Goal: Information Seeking & Learning: Learn about a topic

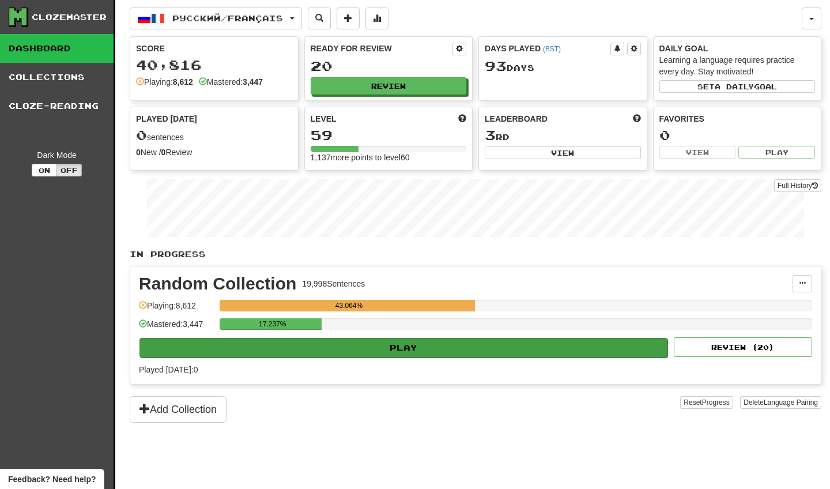
click at [486, 342] on button "Play" at bounding box center [404, 348] width 528 height 20
select select "********"
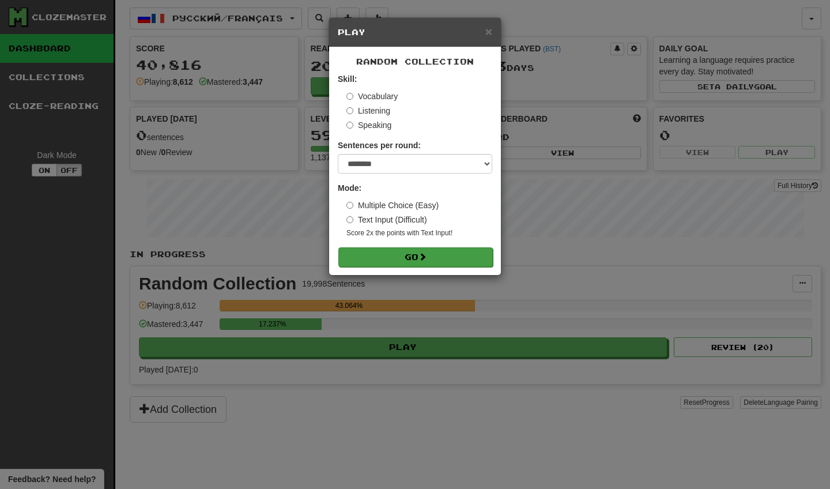
click at [481, 255] on button "Go" at bounding box center [415, 257] width 154 height 20
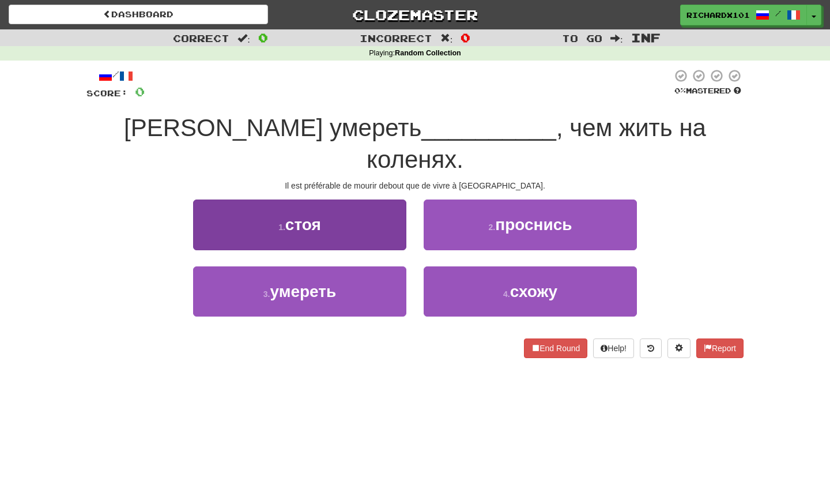
click at [400, 207] on button "1 . стоя" at bounding box center [299, 224] width 213 height 50
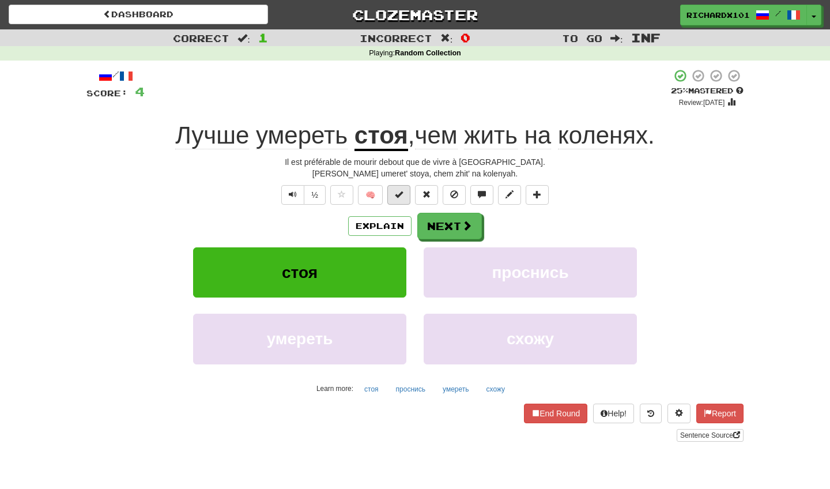
click at [406, 193] on button at bounding box center [398, 195] width 23 height 20
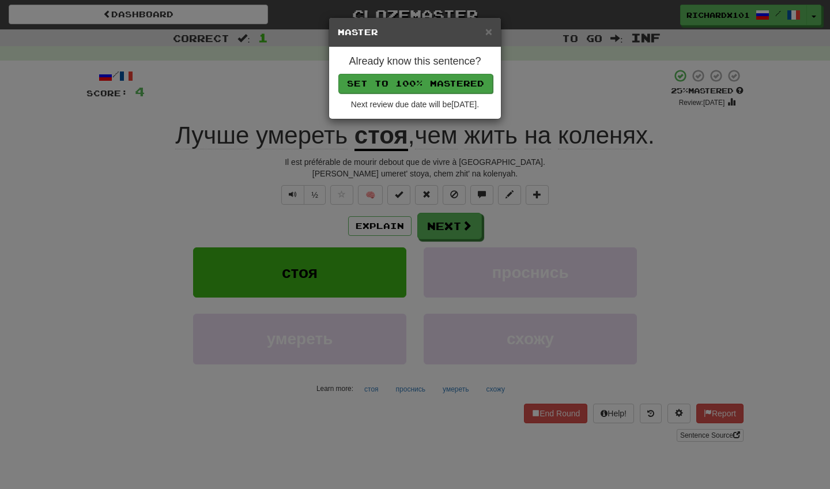
click at [442, 86] on button "Set to 100% Mastered" at bounding box center [415, 84] width 154 height 20
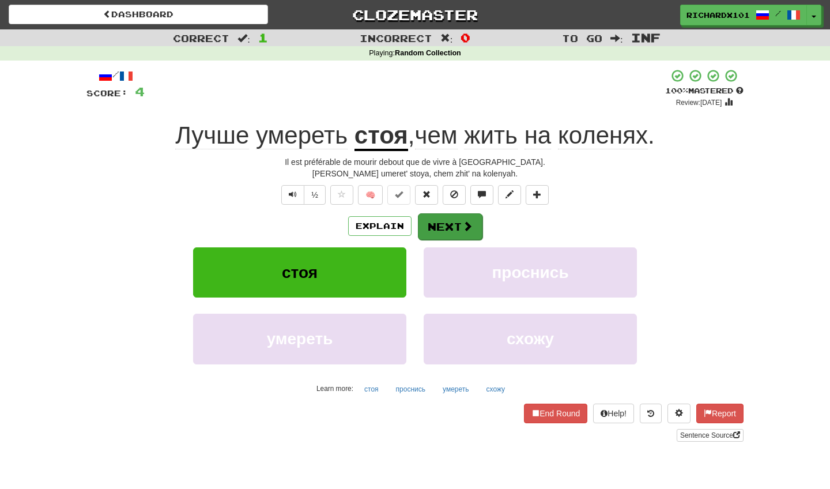
click at [441, 225] on button "Next" at bounding box center [450, 226] width 65 height 27
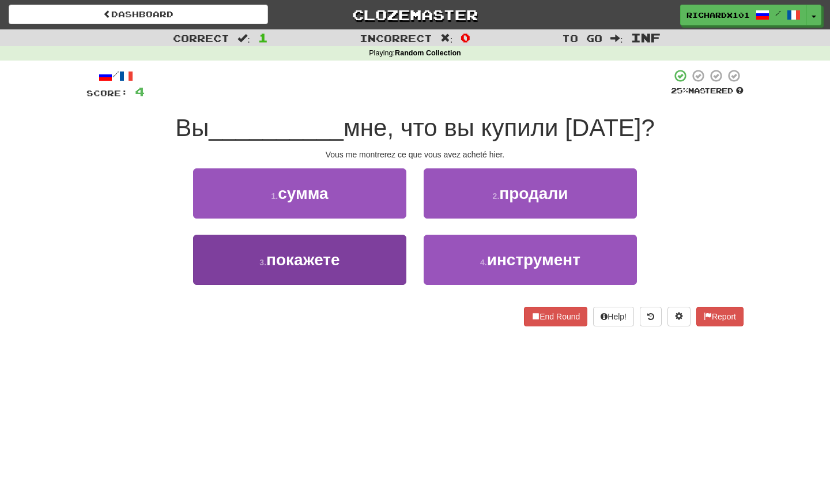
click at [393, 262] on button "3 . покажете" at bounding box center [299, 260] width 213 height 50
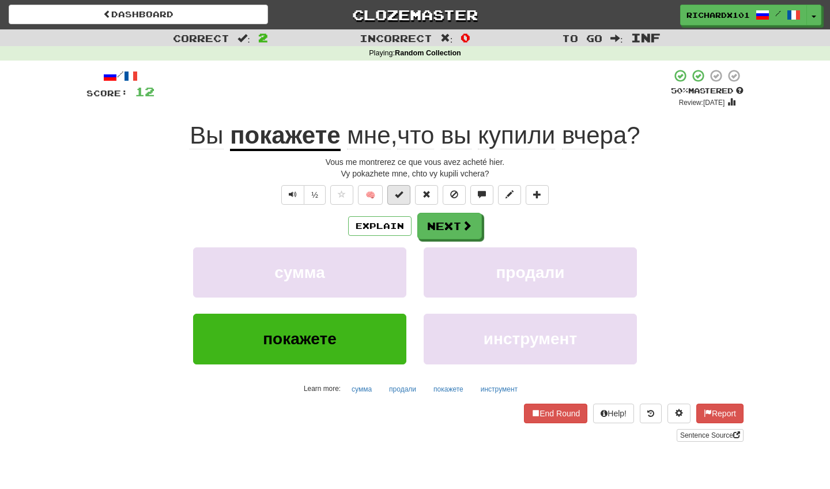
click at [405, 199] on button at bounding box center [398, 195] width 23 height 20
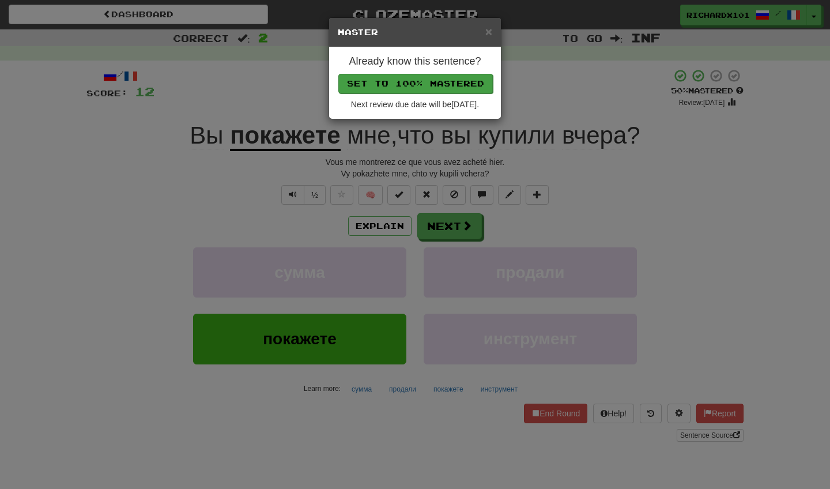
click at [437, 77] on button "Set to 100% Mastered" at bounding box center [415, 84] width 154 height 20
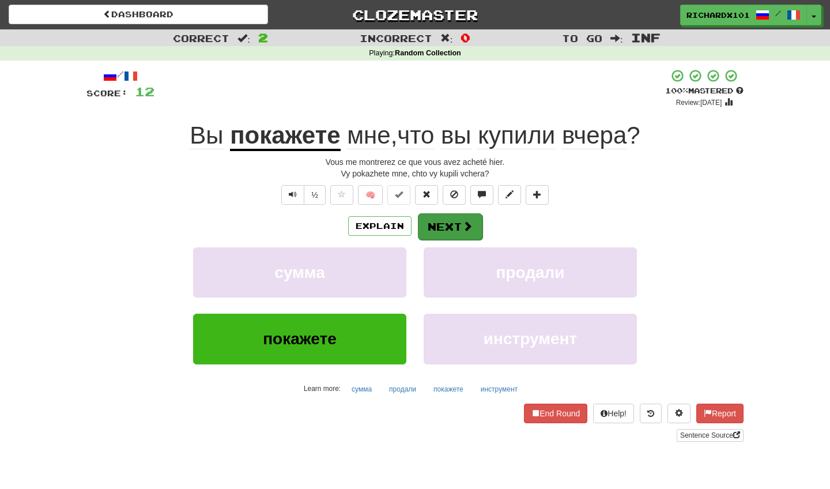
click at [442, 226] on button "Next" at bounding box center [450, 226] width 65 height 27
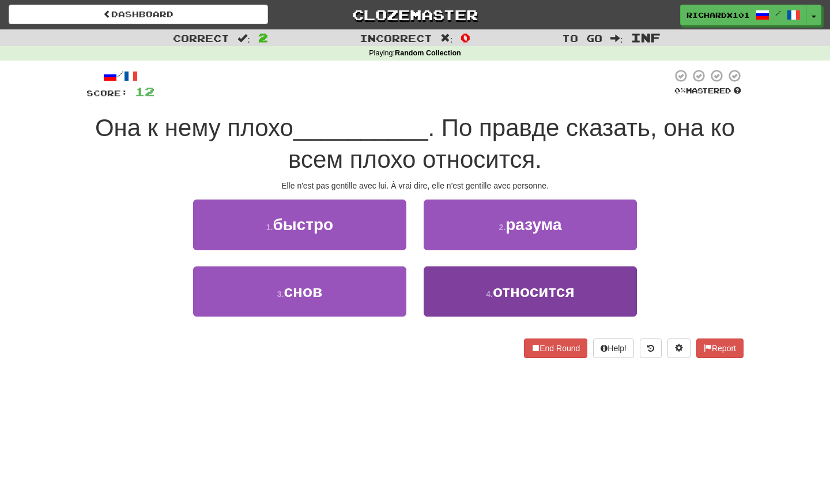
click at [451, 292] on button "4 . относится" at bounding box center [530, 291] width 213 height 50
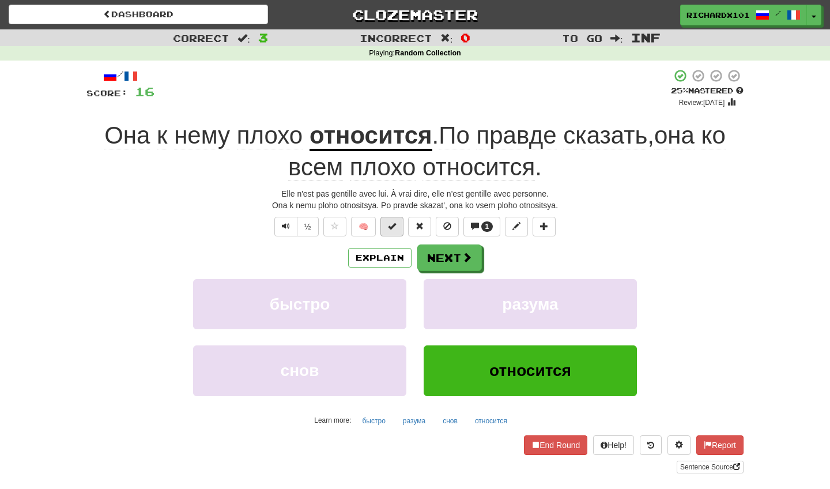
click at [400, 231] on button at bounding box center [391, 227] width 23 height 20
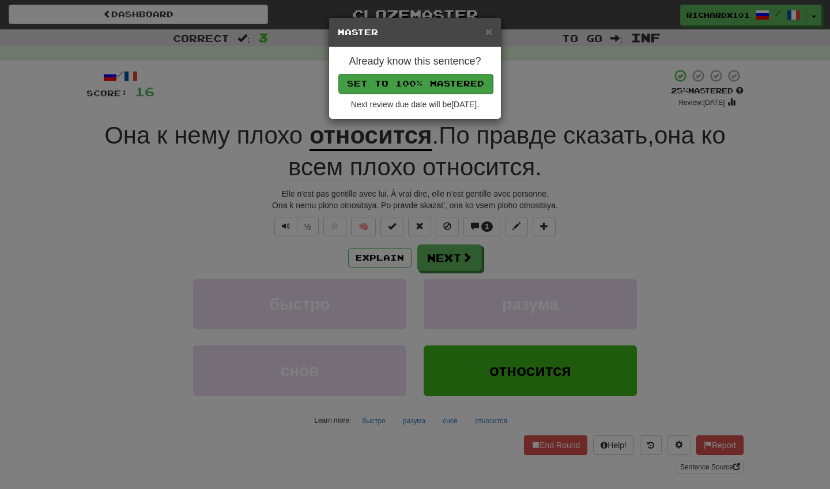
click at [439, 82] on button "Set to 100% Mastered" at bounding box center [415, 84] width 154 height 20
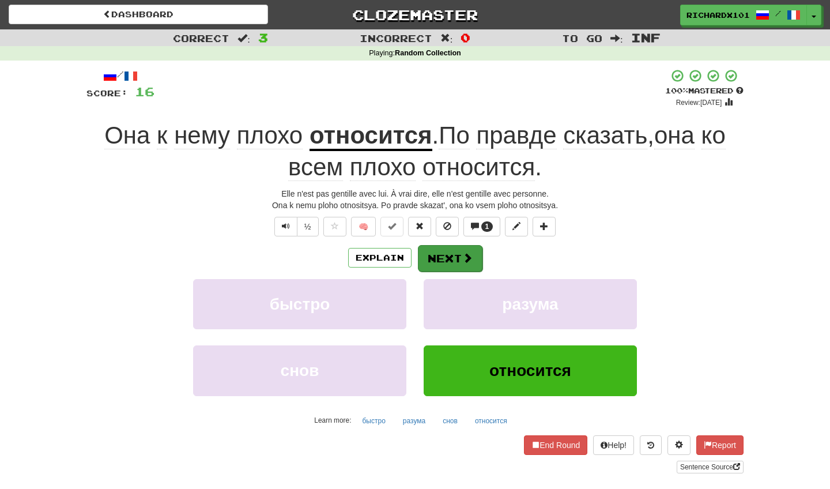
click at [444, 265] on button "Next" at bounding box center [450, 258] width 65 height 27
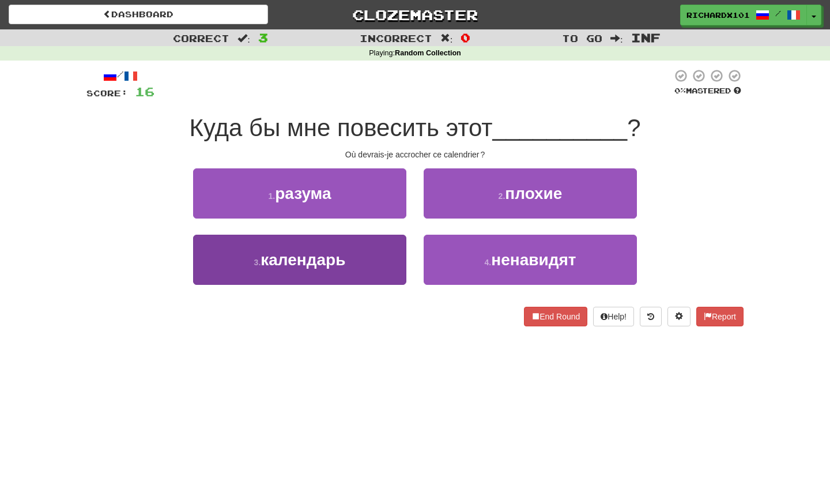
click at [394, 263] on button "3 . календарь" at bounding box center [299, 260] width 213 height 50
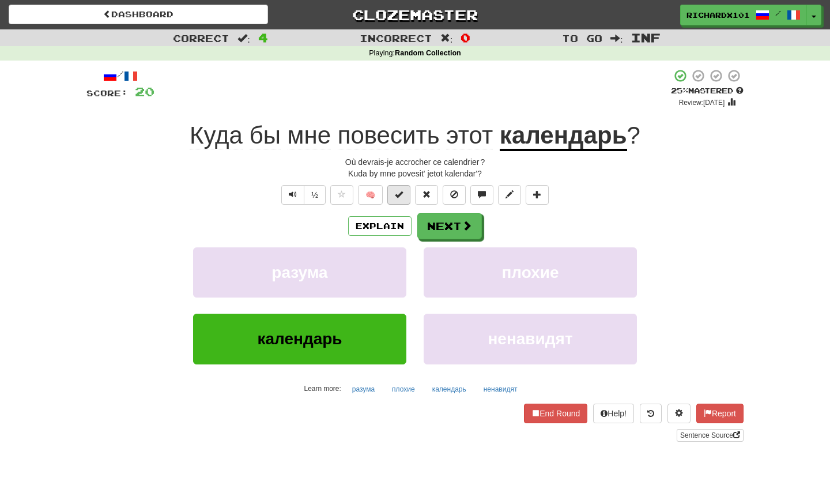
click at [403, 196] on span at bounding box center [399, 194] width 8 height 8
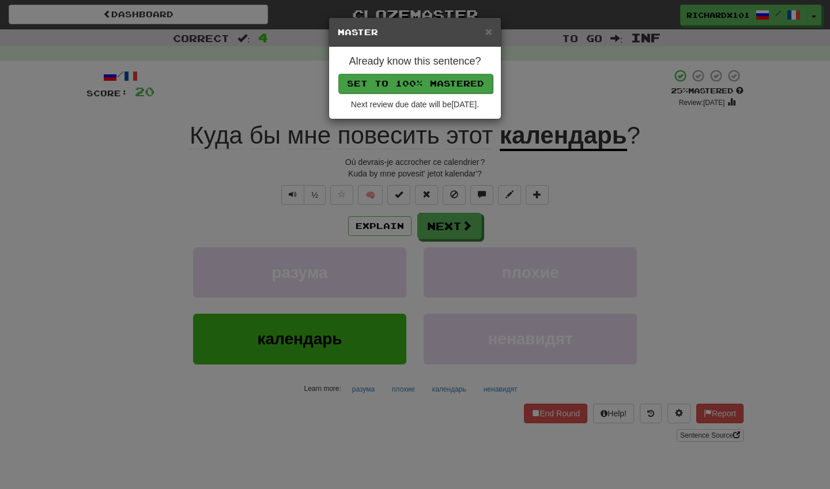
click at [443, 82] on button "Set to 100% Mastered" at bounding box center [415, 84] width 154 height 20
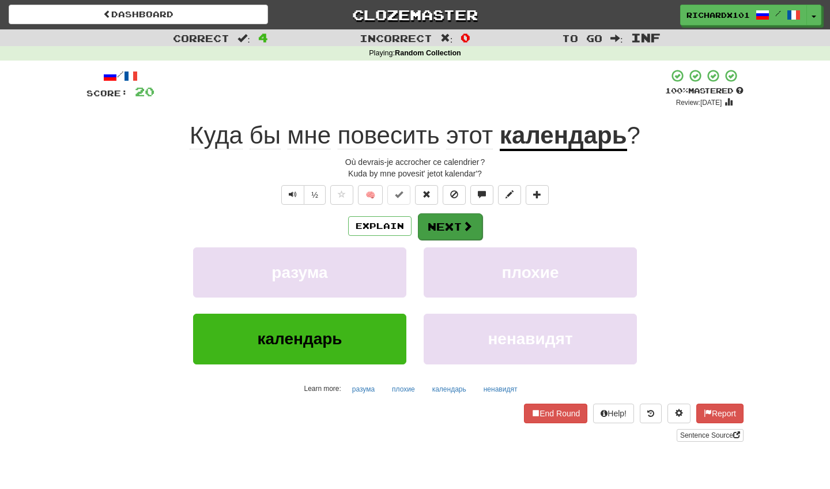
click at [443, 227] on button "Next" at bounding box center [450, 226] width 65 height 27
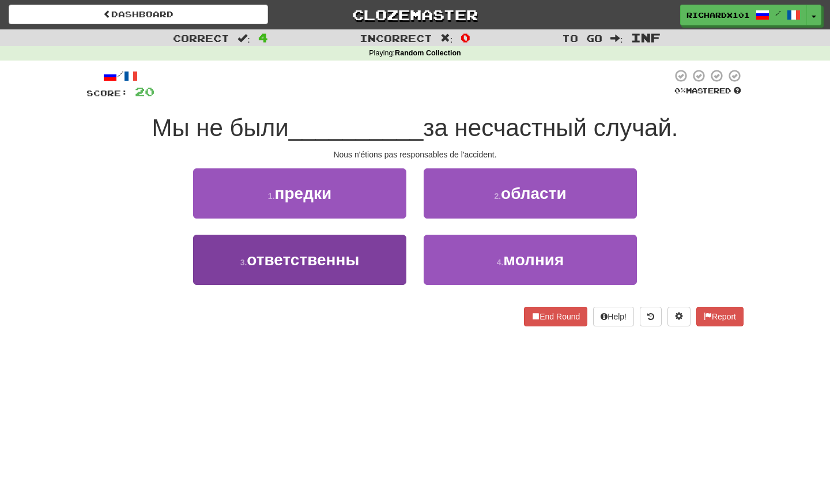
click at [397, 257] on button "3 . ответственны" at bounding box center [299, 260] width 213 height 50
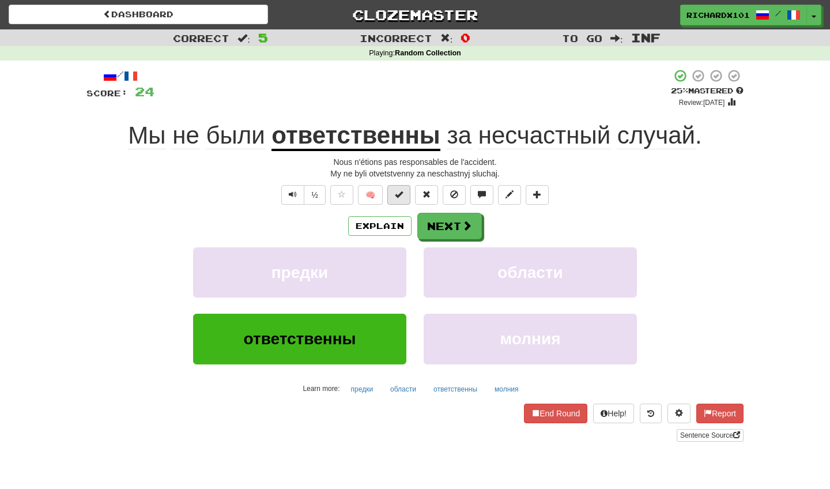
click at [402, 195] on span at bounding box center [399, 194] width 8 height 8
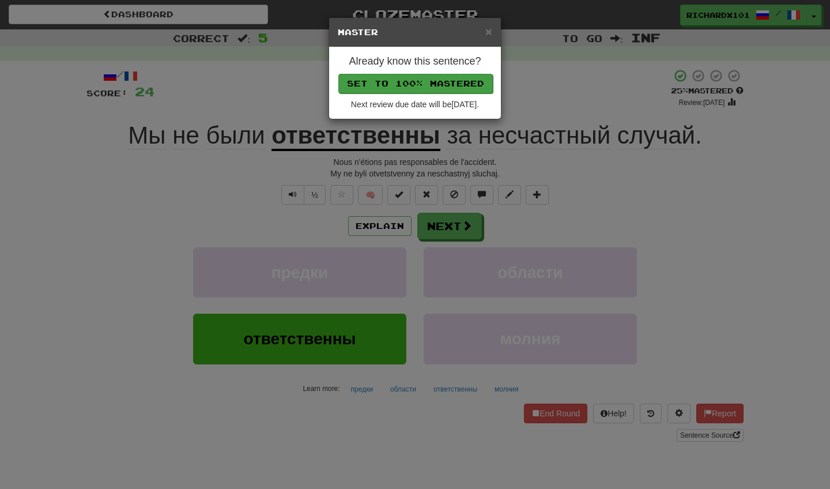
click at [438, 86] on button "Set to 100% Mastered" at bounding box center [415, 84] width 154 height 20
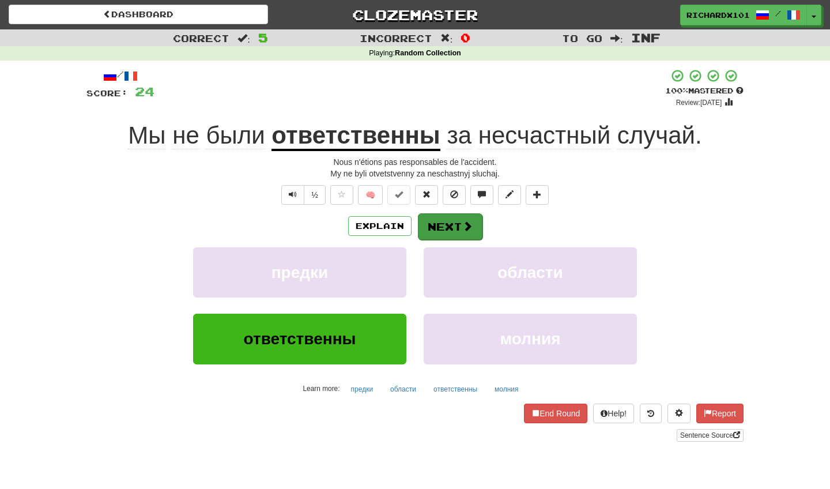
click at [446, 218] on button "Next" at bounding box center [450, 226] width 65 height 27
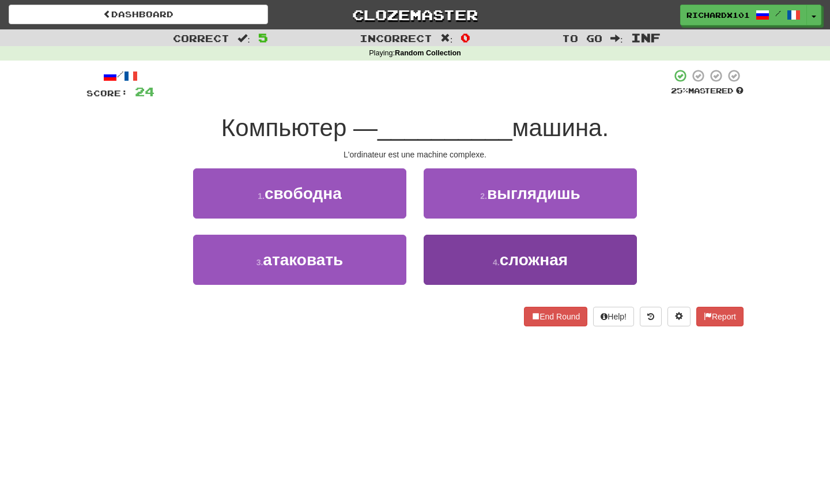
click at [450, 250] on button "4 . сложная" at bounding box center [530, 260] width 213 height 50
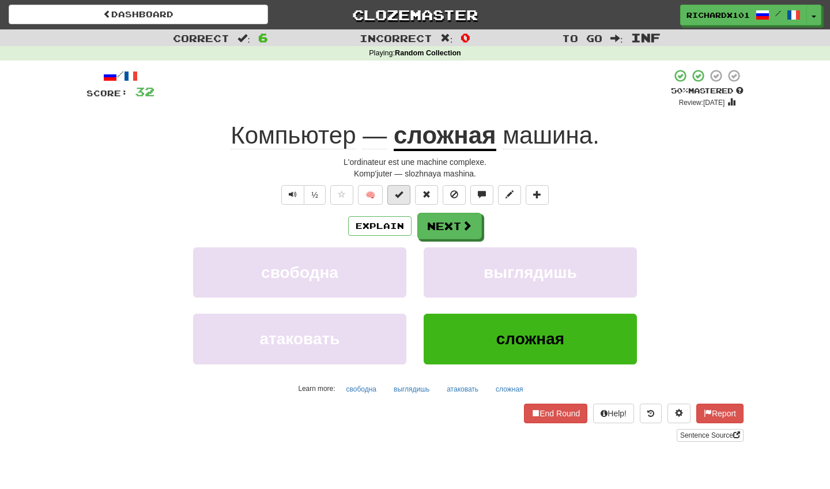
click at [406, 194] on button at bounding box center [398, 195] width 23 height 20
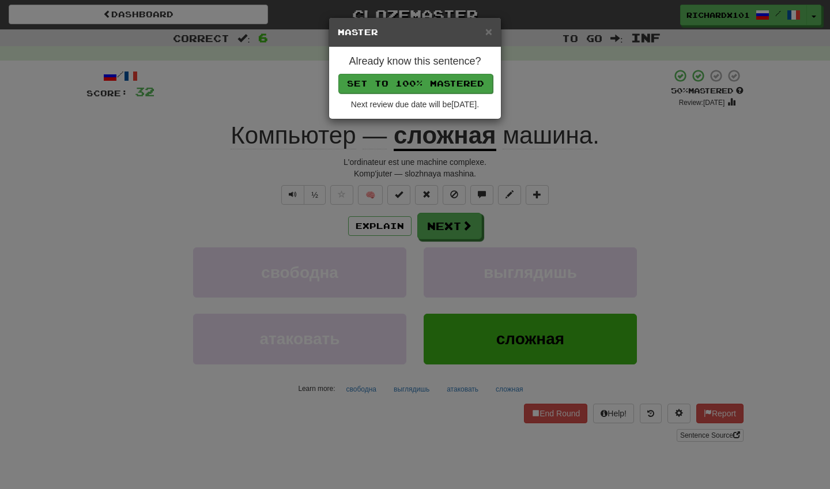
click at [442, 79] on button "Set to 100% Mastered" at bounding box center [415, 84] width 154 height 20
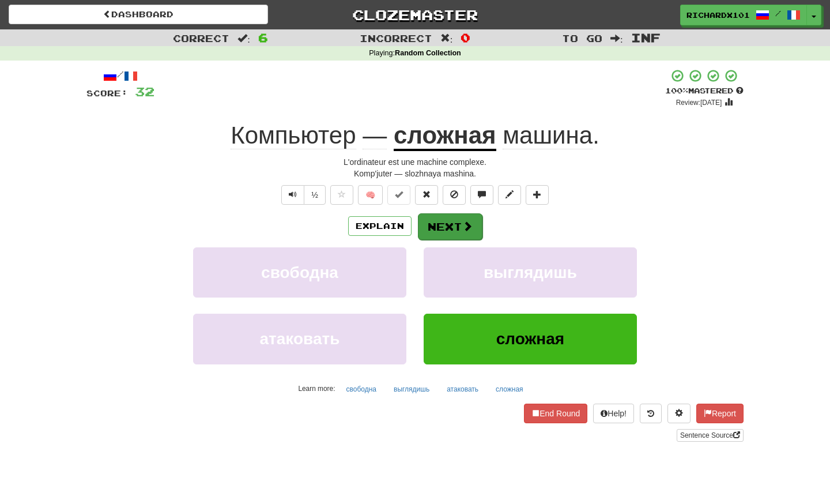
click at [444, 225] on button "Next" at bounding box center [450, 226] width 65 height 27
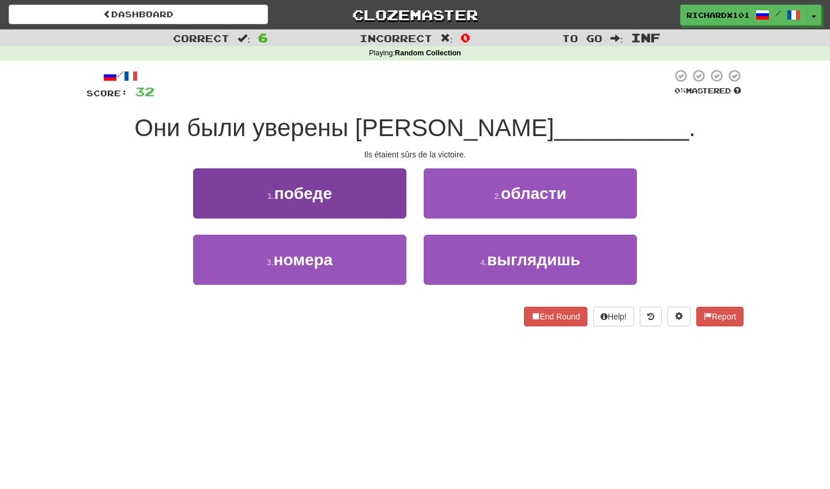
click at [401, 197] on button "1 . победе" at bounding box center [299, 193] width 213 height 50
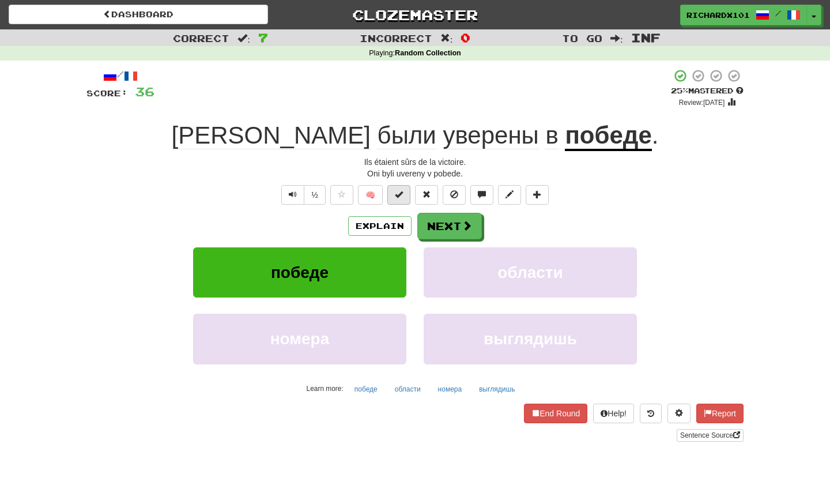
click at [402, 197] on span at bounding box center [399, 194] width 8 height 8
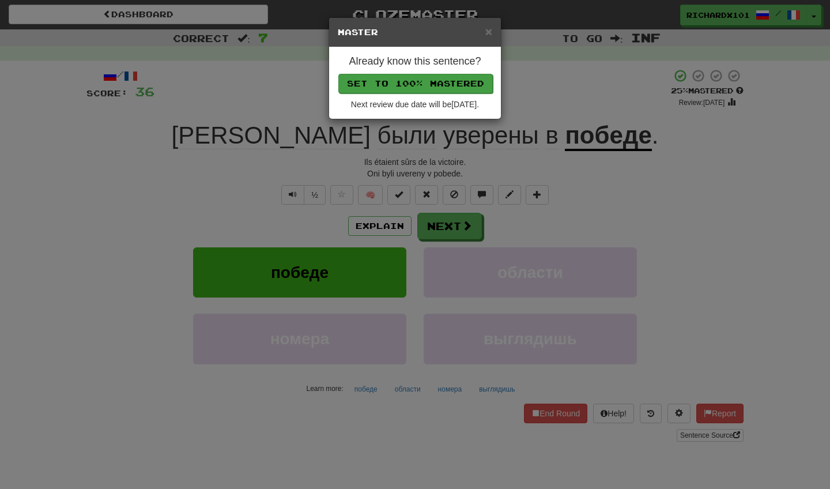
click at [444, 84] on button "Set to 100% Mastered" at bounding box center [415, 84] width 154 height 20
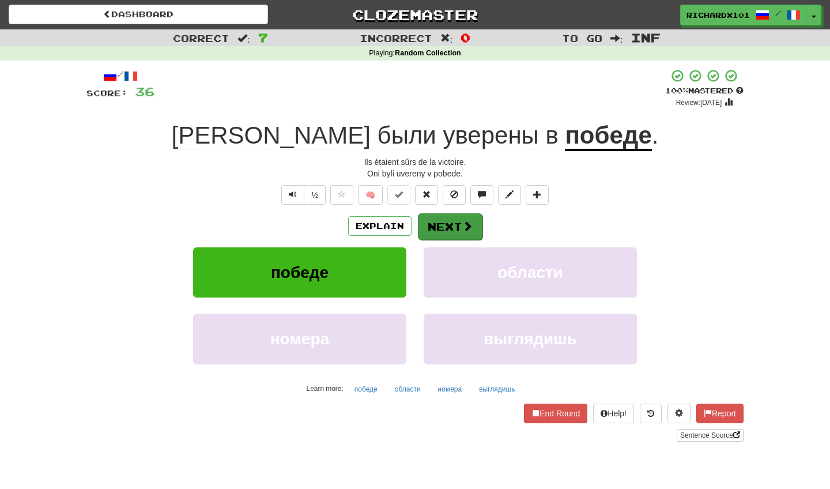
click at [441, 221] on button "Next" at bounding box center [450, 226] width 65 height 27
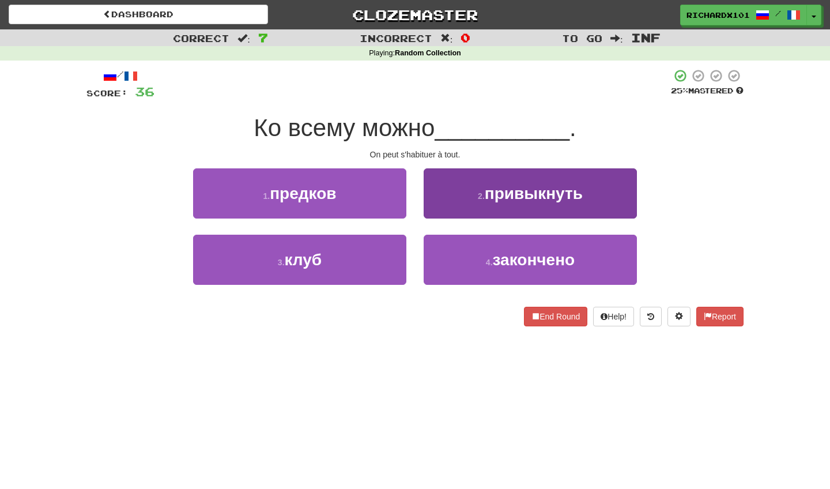
click at [455, 202] on button "2 . привыкнуть" at bounding box center [530, 193] width 213 height 50
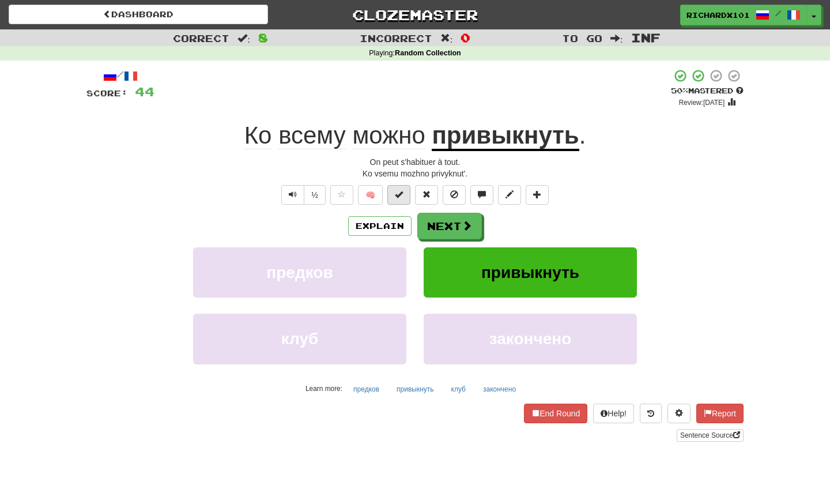
click at [406, 194] on button at bounding box center [398, 195] width 23 height 20
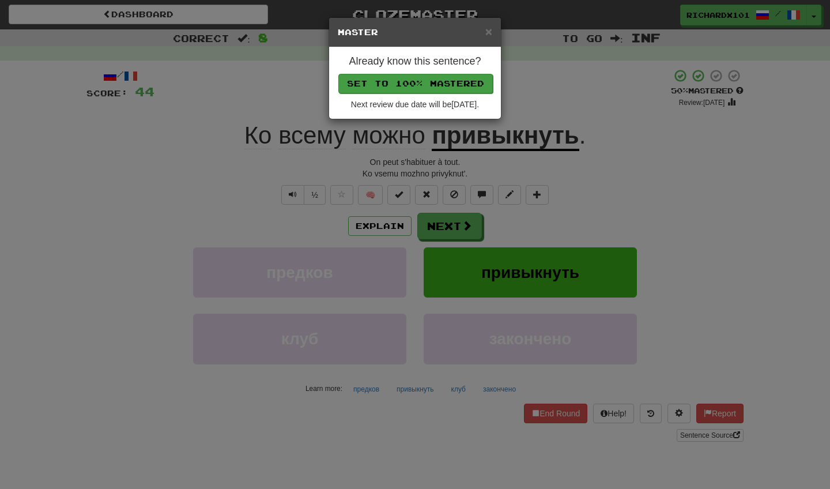
click at [462, 84] on button "Set to 100% Mastered" at bounding box center [415, 84] width 154 height 20
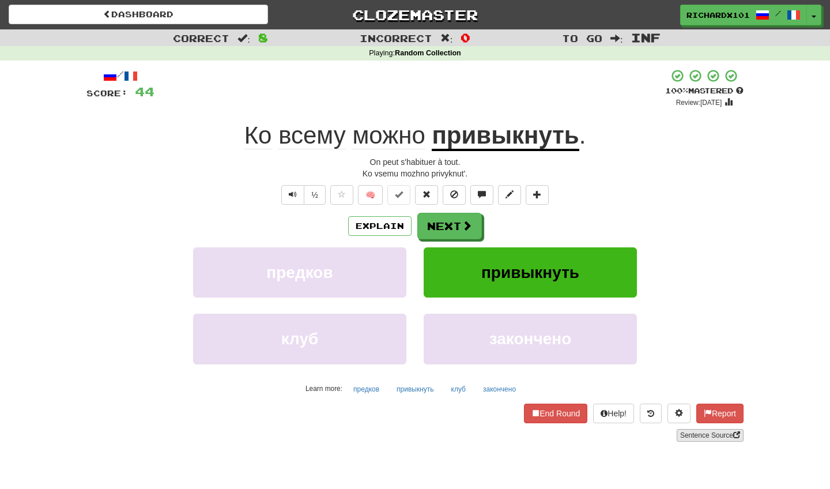
click at [708, 430] on link "Sentence Source" at bounding box center [710, 435] width 67 height 13
click at [436, 220] on button "Next" at bounding box center [450, 226] width 65 height 27
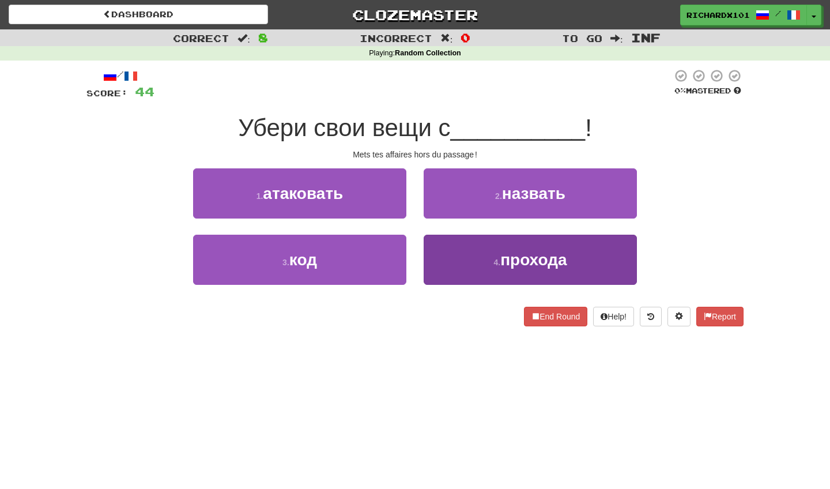
click at [444, 248] on button "4 . прохода" at bounding box center [530, 260] width 213 height 50
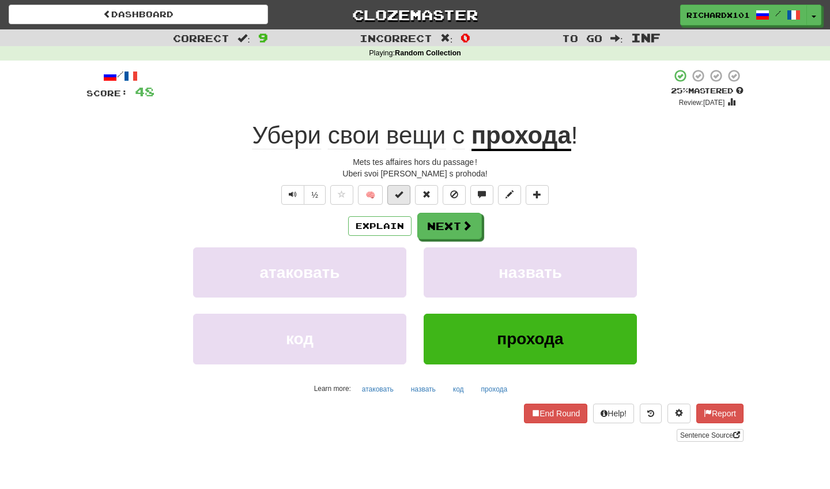
click at [404, 197] on button at bounding box center [398, 195] width 23 height 20
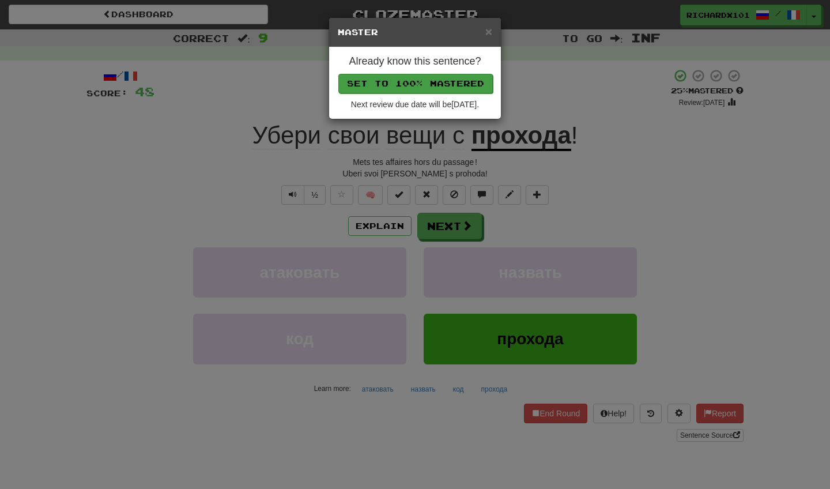
click at [442, 81] on button "Set to 100% Mastered" at bounding box center [415, 84] width 154 height 20
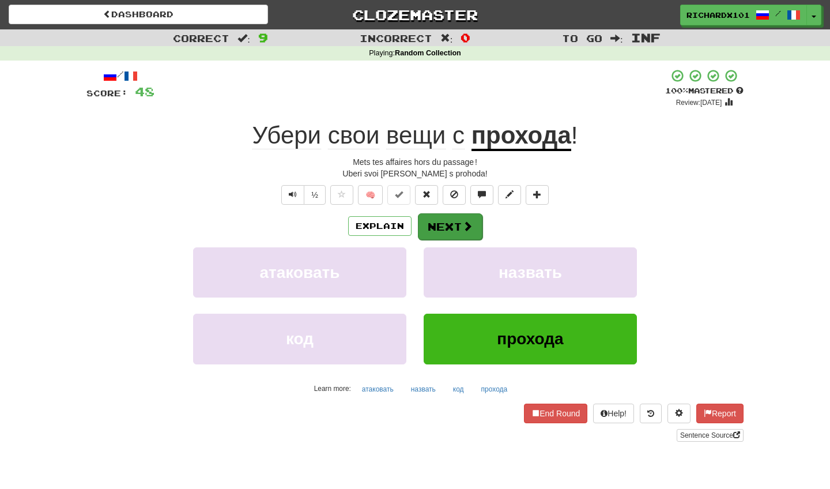
click at [447, 216] on button "Next" at bounding box center [450, 226] width 65 height 27
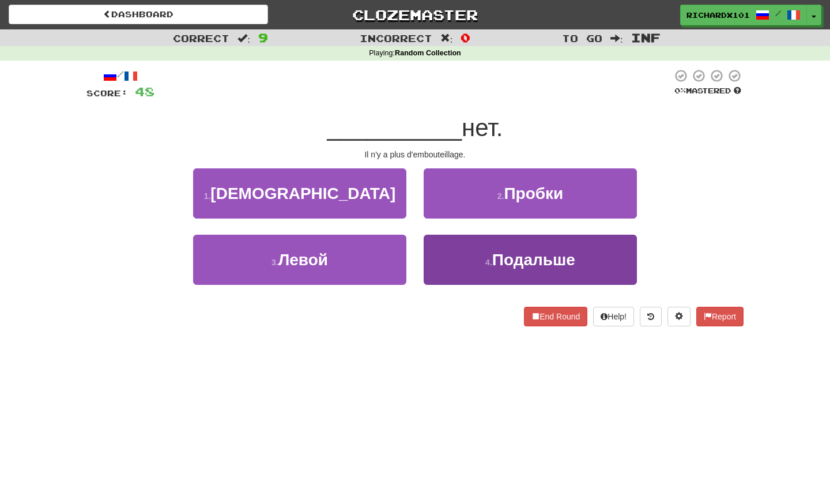
click at [449, 251] on button "4 . Подальше" at bounding box center [530, 260] width 213 height 50
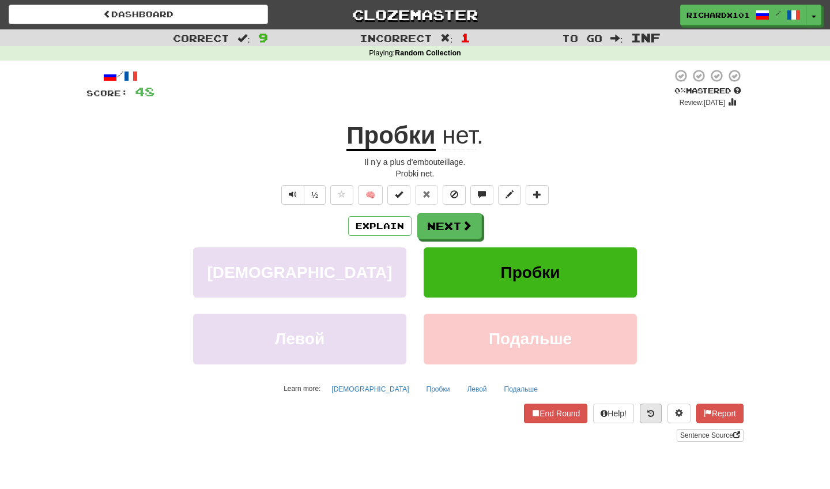
click at [641, 408] on button at bounding box center [651, 414] width 22 height 20
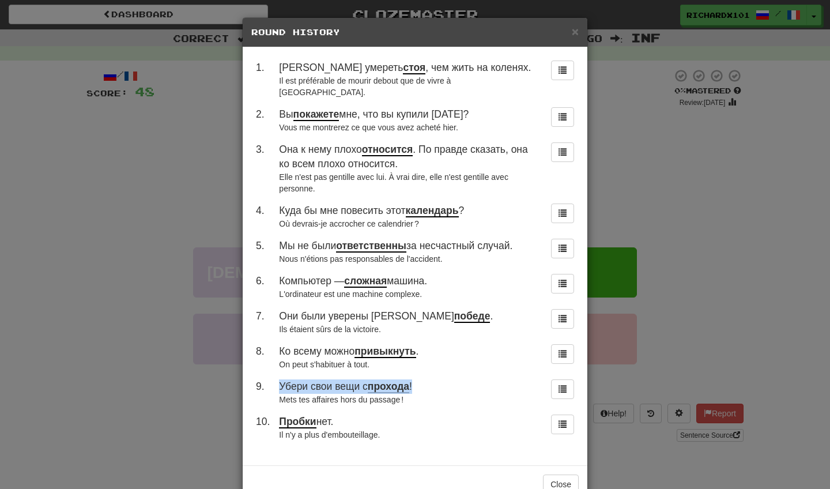
drag, startPoint x: 417, startPoint y: 373, endPoint x: 278, endPoint y: 376, distance: 138.4
click at [278, 376] on td "Убери свои вещи с прохода ! Mets tes affaires hors du passage !" at bounding box center [407, 392] width 267 height 35
copy span "Убери свои вещи с прохода !"
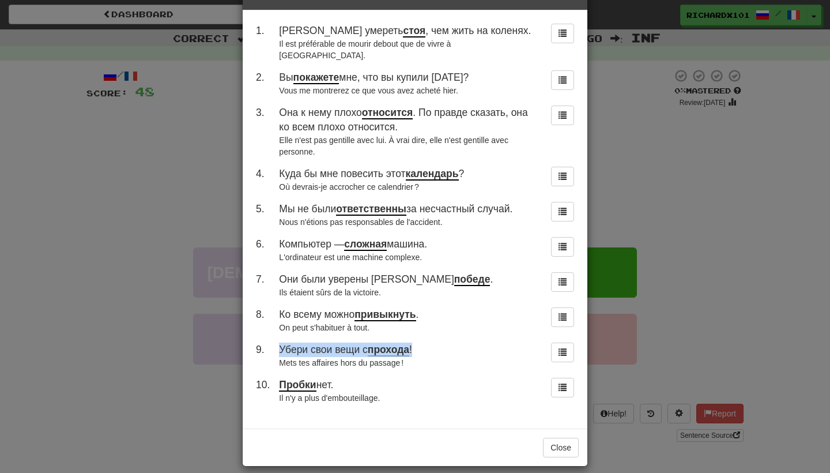
scroll to position [36, 0]
click at [561, 438] on button "Close" at bounding box center [561, 448] width 36 height 20
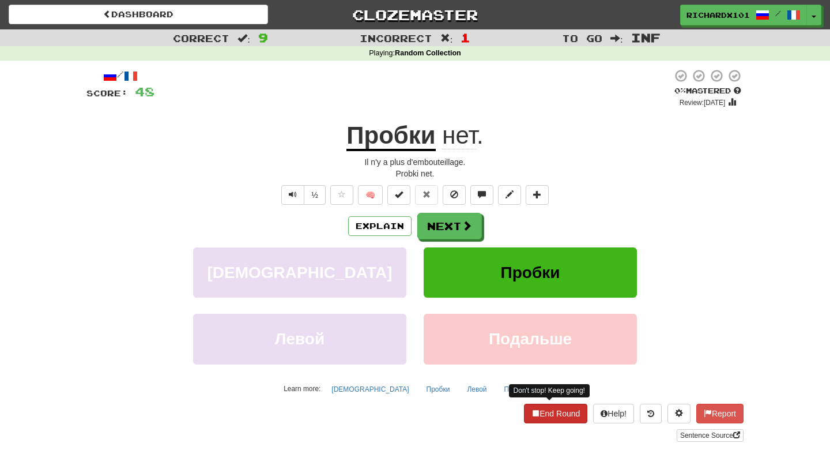
click at [561, 420] on button "End Round" at bounding box center [555, 414] width 63 height 20
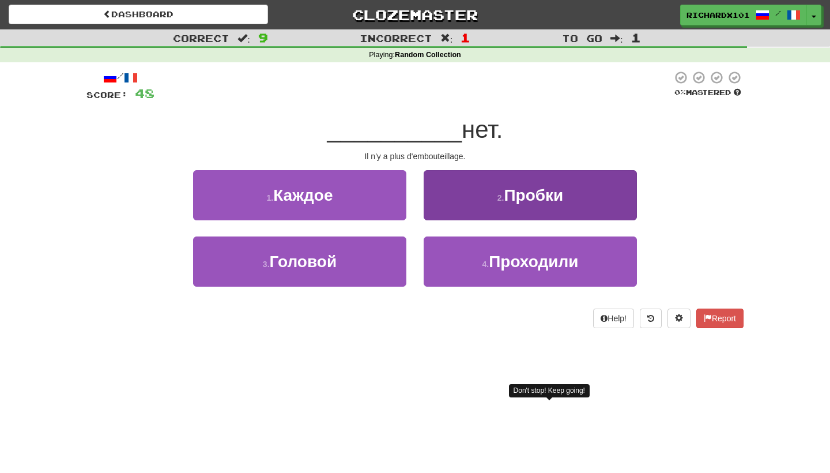
click at [599, 204] on button "2 . Пробки" at bounding box center [530, 195] width 213 height 50
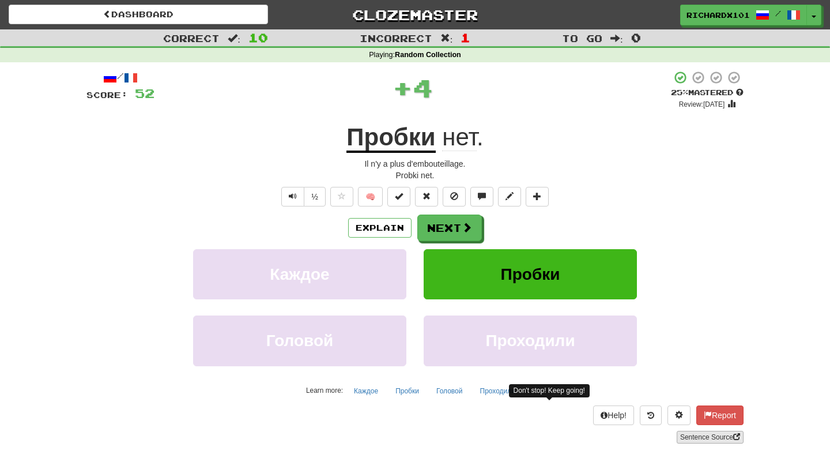
click at [677, 434] on link "Sentence Source" at bounding box center [710, 437] width 67 height 13
click at [429, 223] on button "Next" at bounding box center [450, 228] width 65 height 27
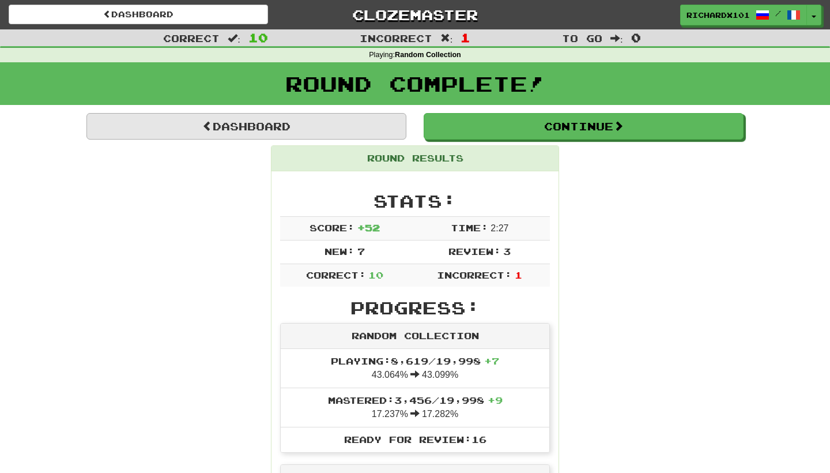
click at [362, 122] on link "Dashboard" at bounding box center [246, 126] width 320 height 27
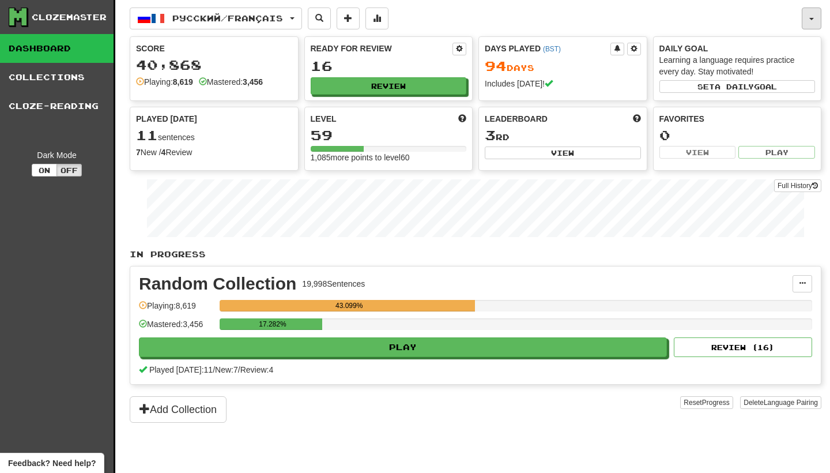
click at [812, 12] on button "button" at bounding box center [812, 18] width 20 height 22
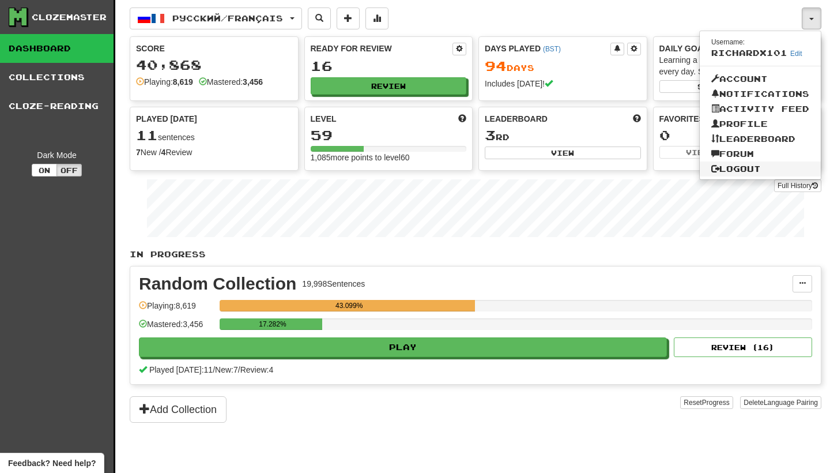
click at [737, 164] on link "Logout" at bounding box center [760, 168] width 121 height 15
